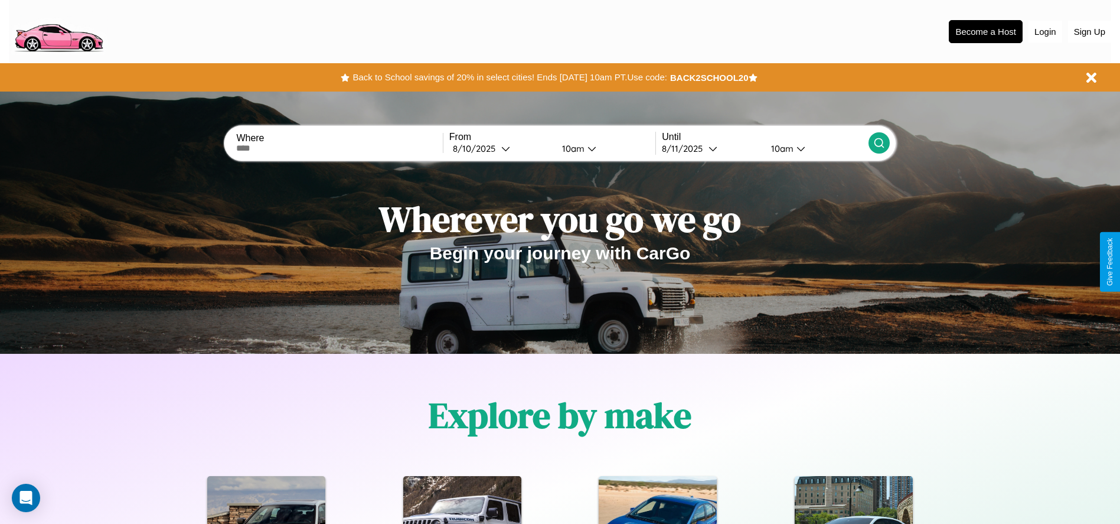
scroll to position [245, 0]
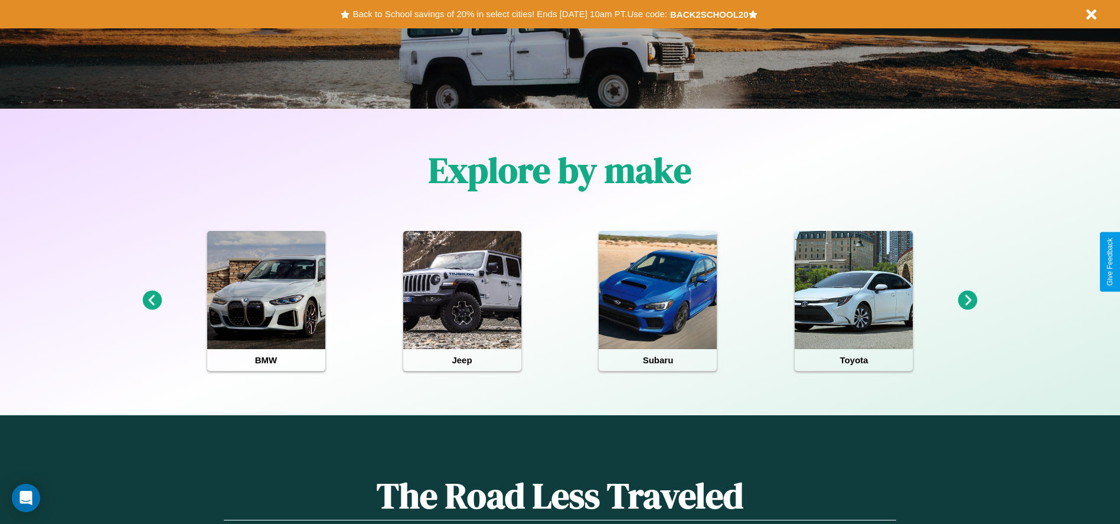
click at [968, 301] on icon at bounding box center [967, 300] width 19 height 19
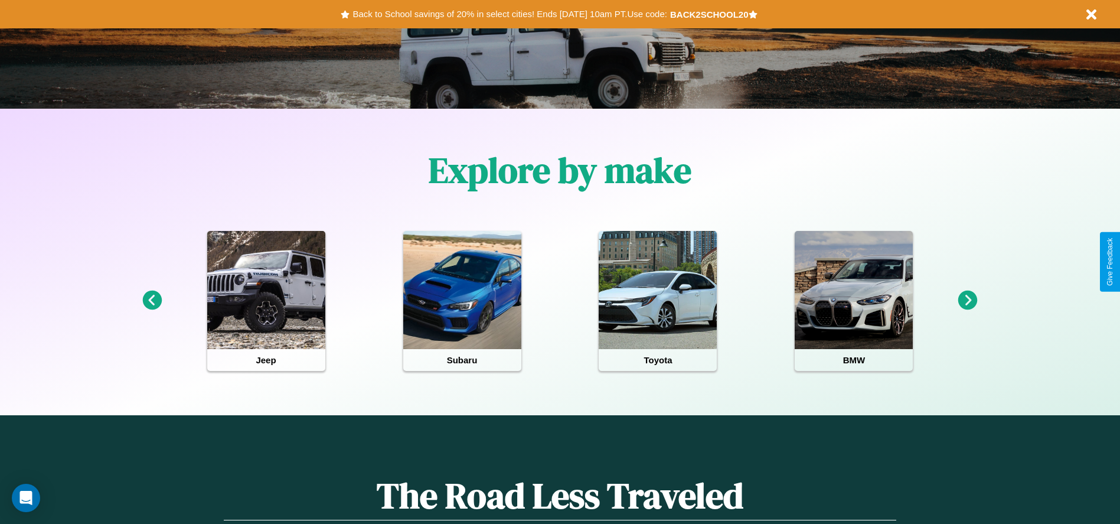
click at [968, 301] on icon at bounding box center [967, 300] width 19 height 19
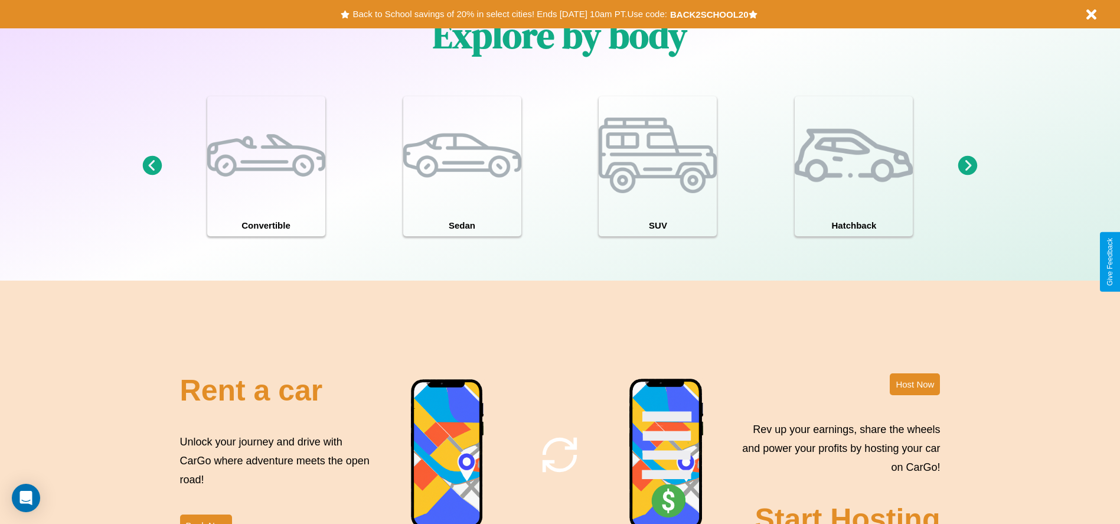
scroll to position [1287, 0]
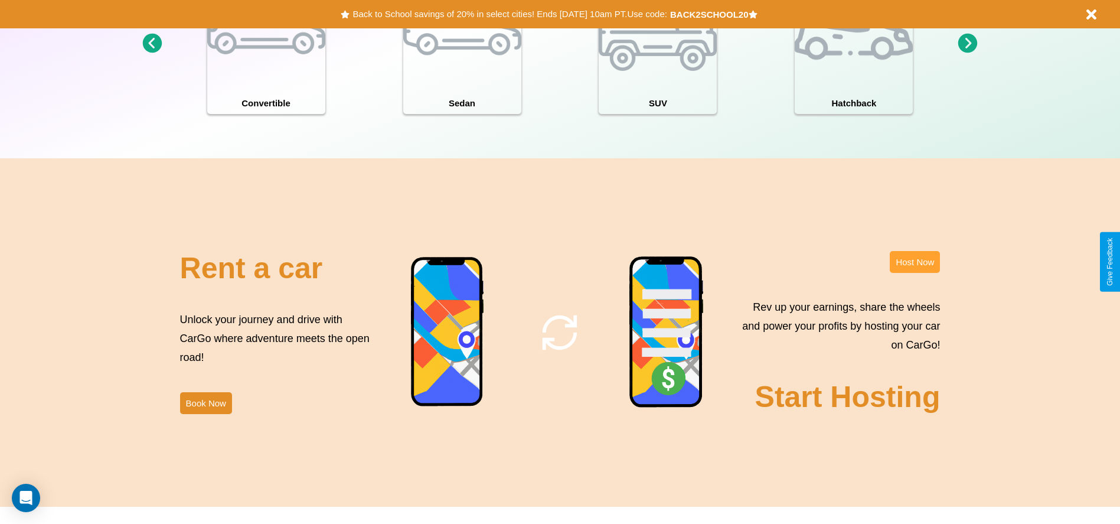
click at [915, 262] on button "Host Now" at bounding box center [915, 262] width 50 height 22
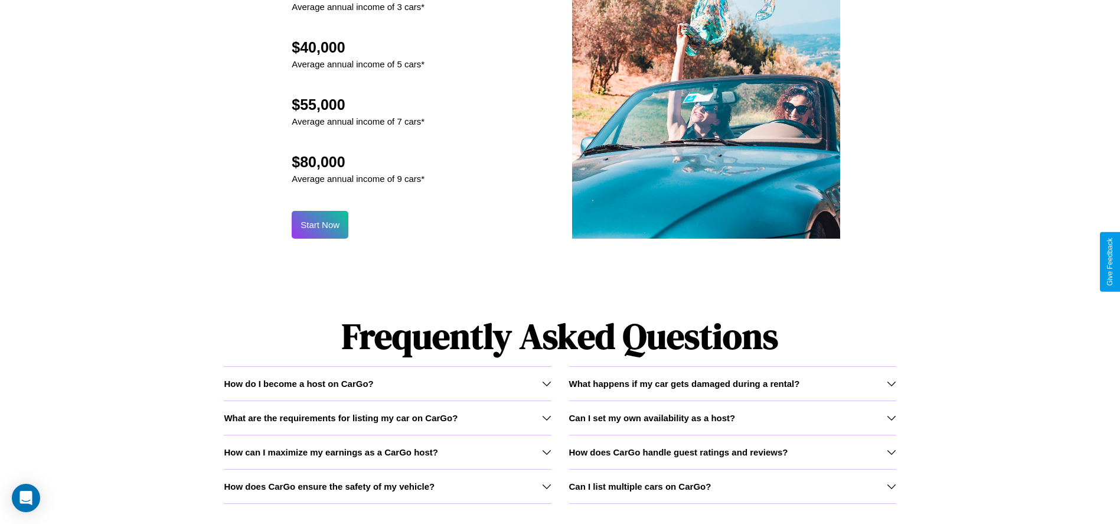
scroll to position [1268, 0]
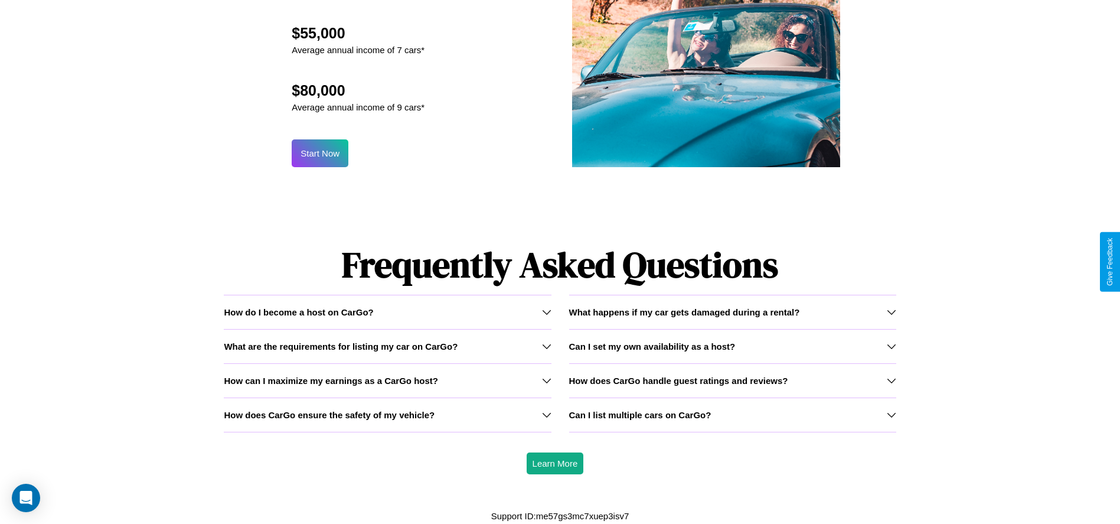
click at [387, 415] on h3 "How does CarGo ensure the safety of my vehicle?" at bounding box center [329, 415] width 211 height 10
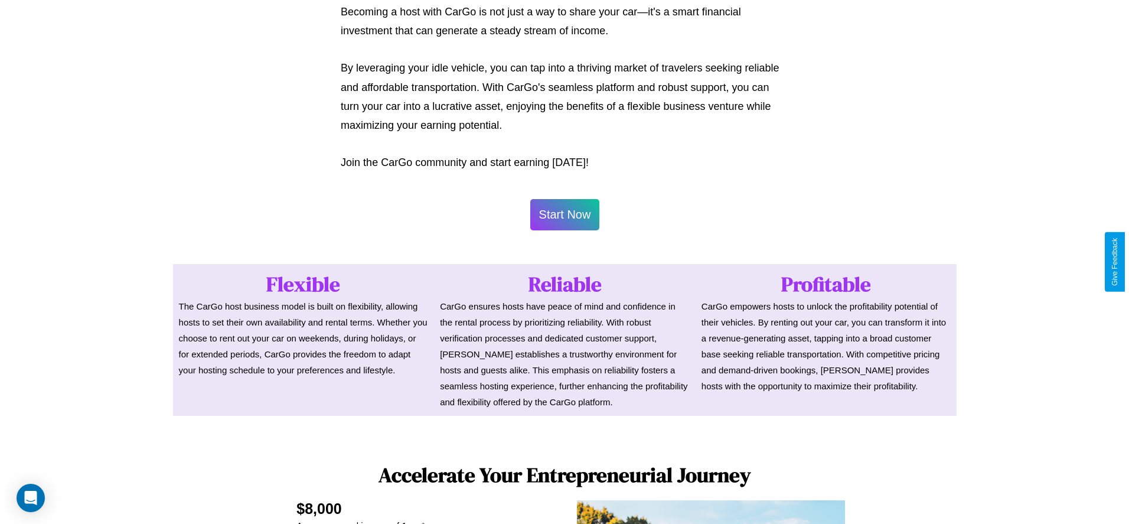
scroll to position [574, 0]
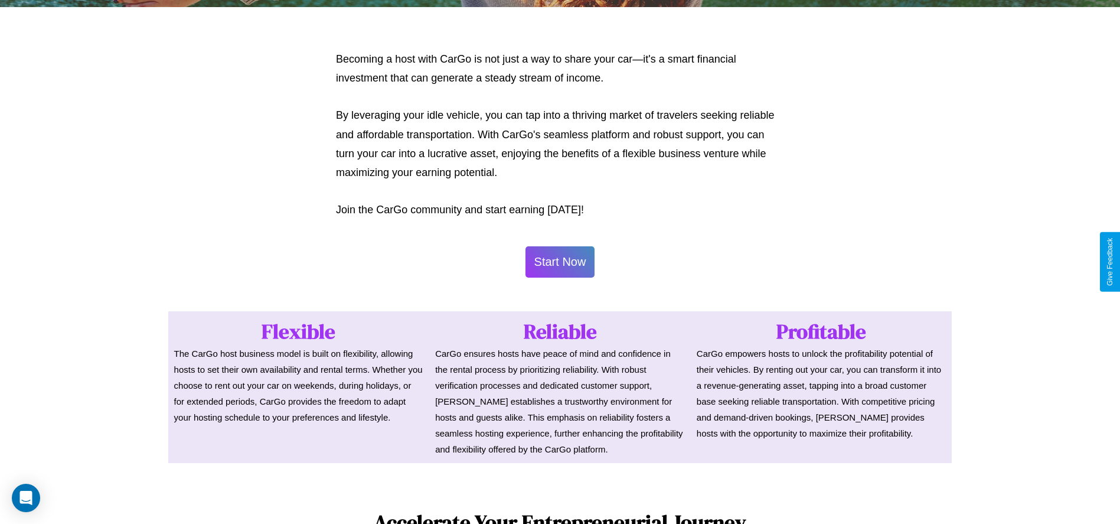
click at [560, 262] on button "Start Now" at bounding box center [561, 261] width 70 height 31
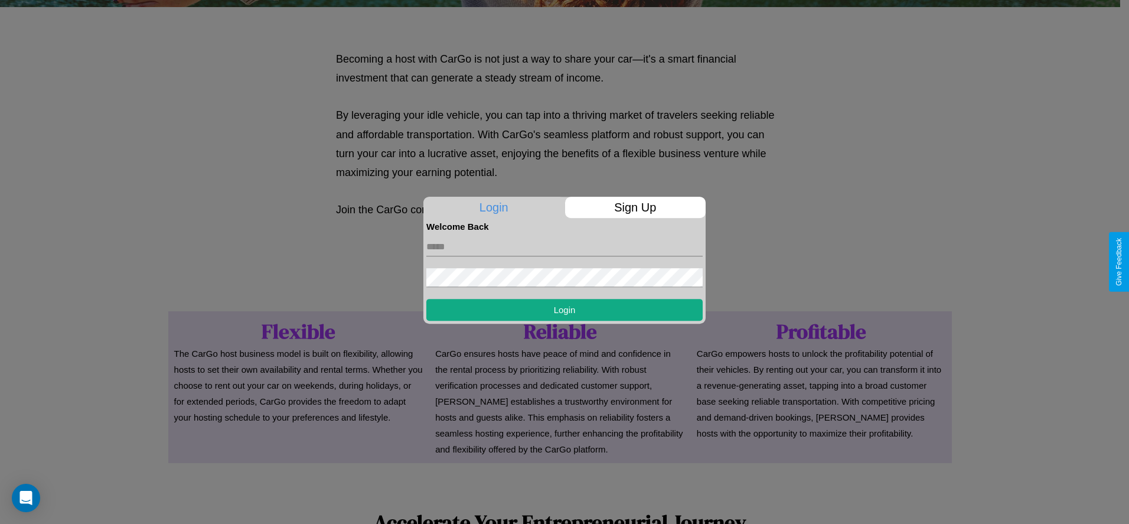
click at [635, 207] on p "Sign Up" at bounding box center [635, 207] width 141 height 21
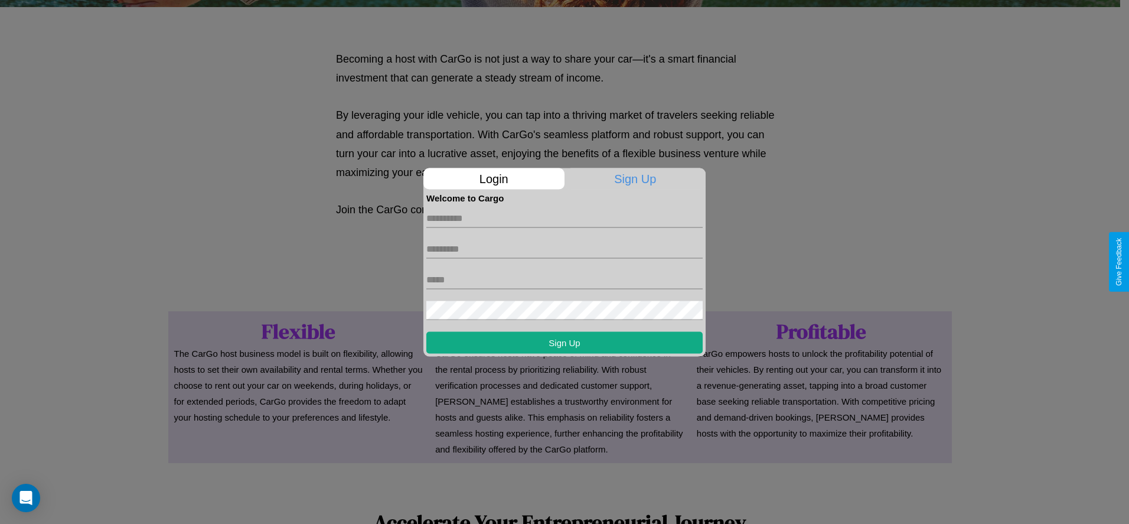
click at [565, 218] on input "text" at bounding box center [564, 217] width 276 height 19
type input "******"
click at [565, 249] on input "text" at bounding box center [564, 248] width 276 height 19
type input "*****"
click at [565, 279] on input "text" at bounding box center [564, 279] width 276 height 19
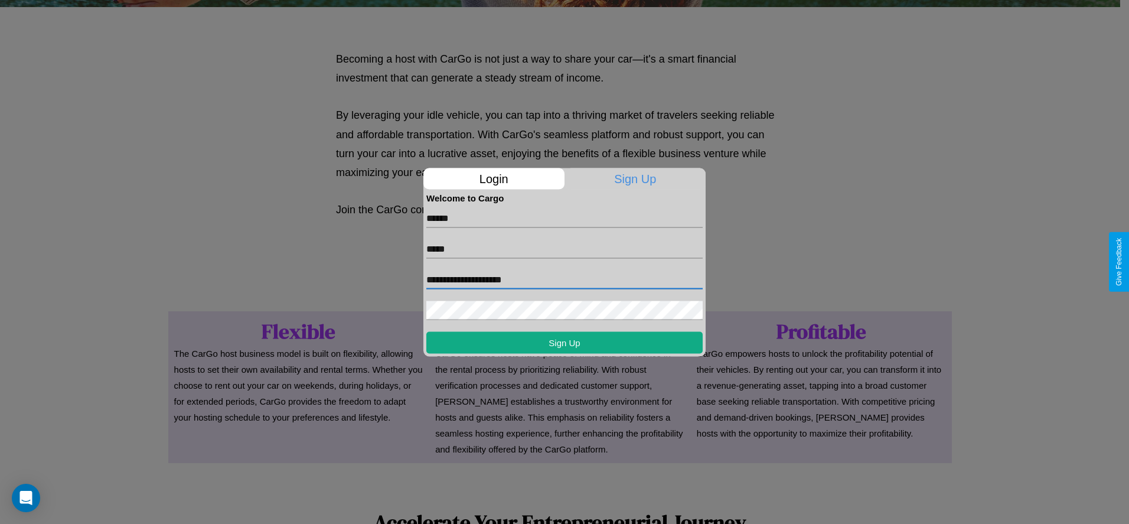
type input "**********"
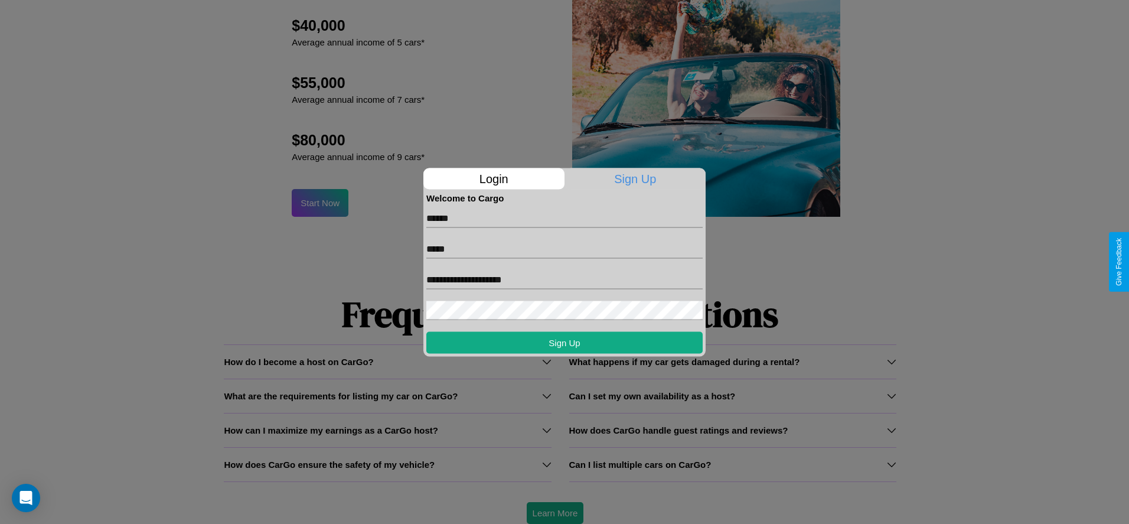
click at [555, 513] on div at bounding box center [564, 262] width 1129 height 524
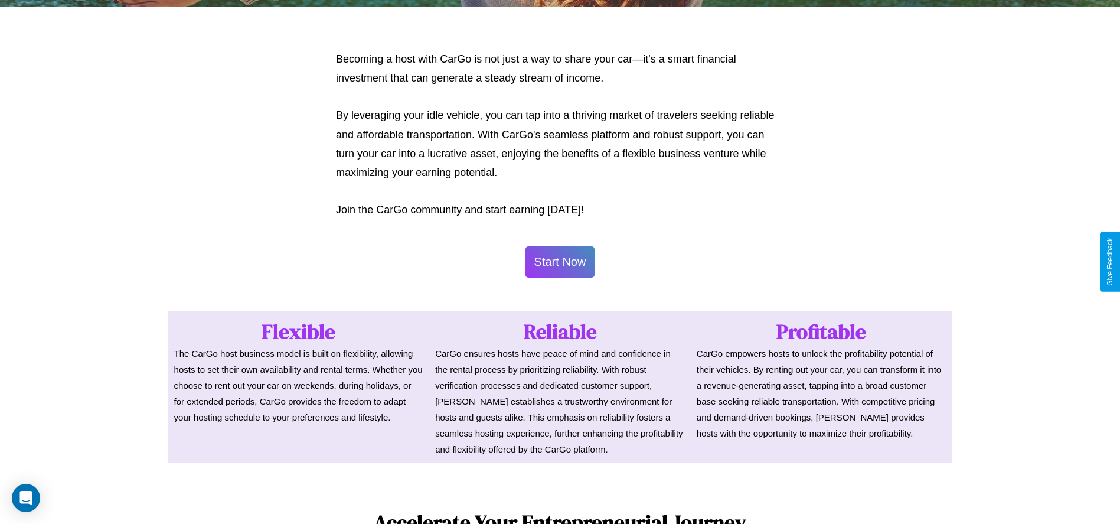
click at [560, 262] on button "Start Now" at bounding box center [561, 261] width 70 height 31
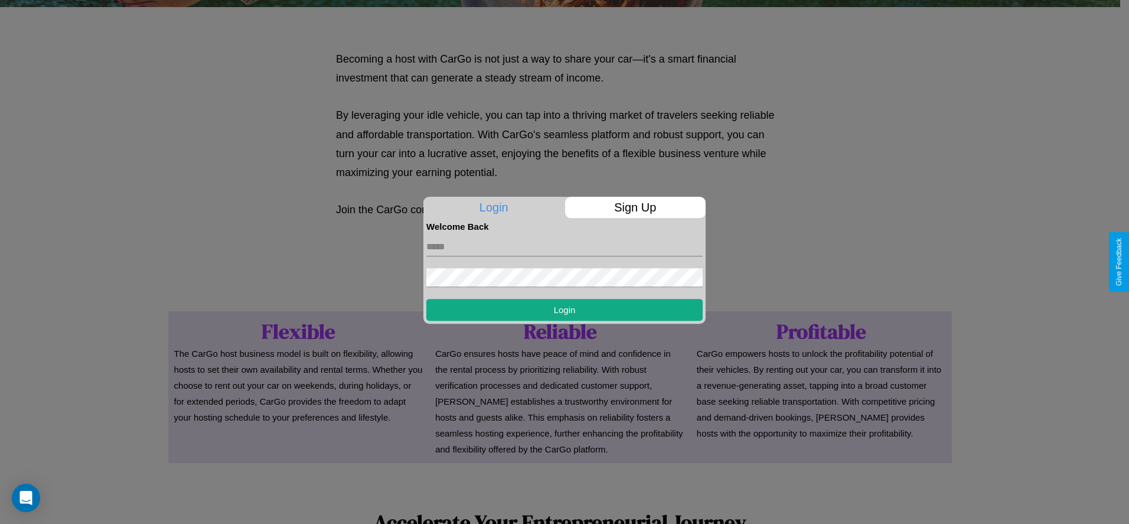
scroll to position [0, 0]
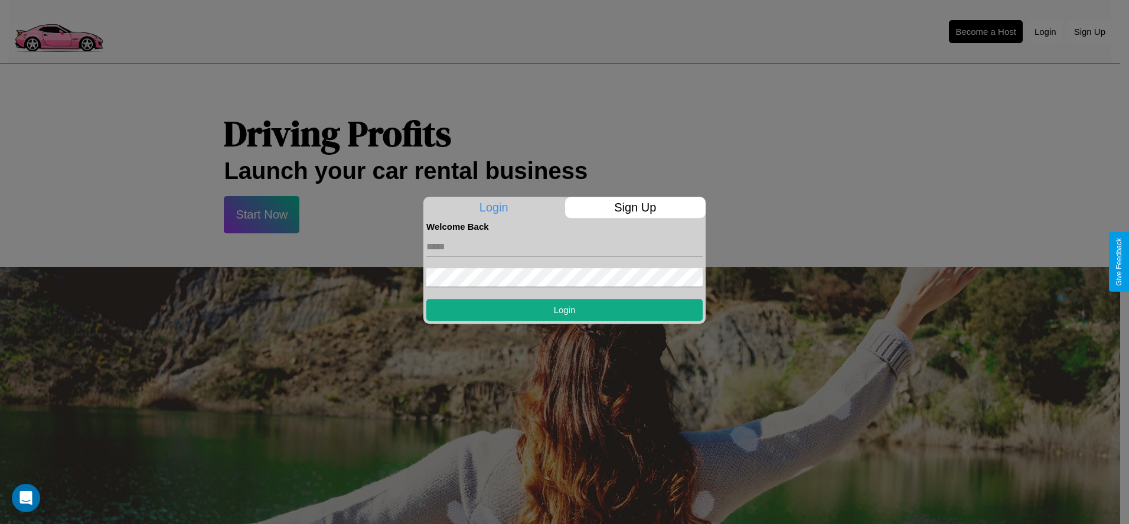
click at [986, 31] on div at bounding box center [564, 262] width 1129 height 524
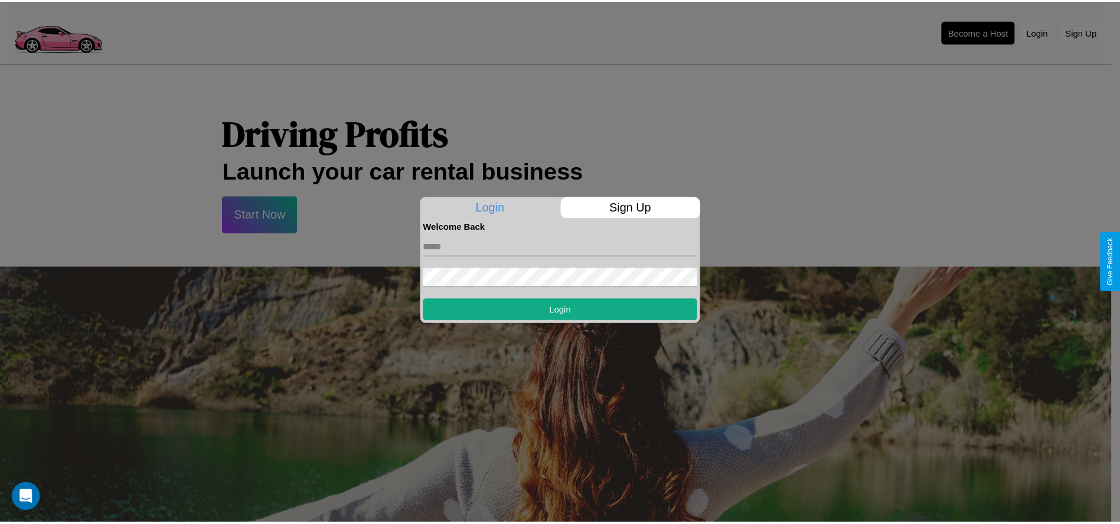
scroll to position [574, 0]
